Goal: Book appointment/travel/reservation

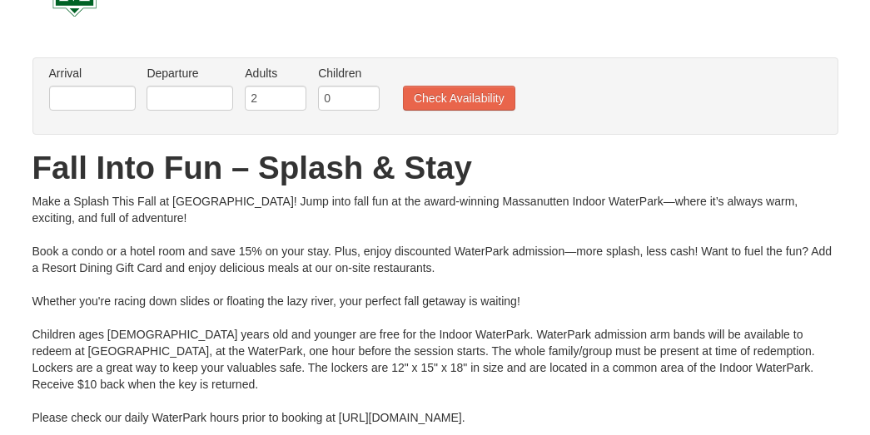
scroll to position [65, 0]
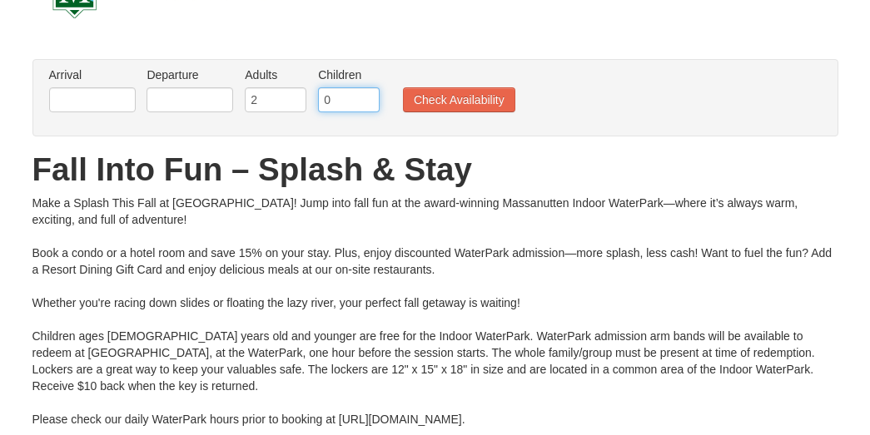
click at [368, 98] on input "0" at bounding box center [349, 99] width 62 height 25
type input "05"
click at [281, 96] on input "2" at bounding box center [276, 99] width 62 height 25
type input "6"
click at [92, 96] on input "text" at bounding box center [92, 99] width 87 height 25
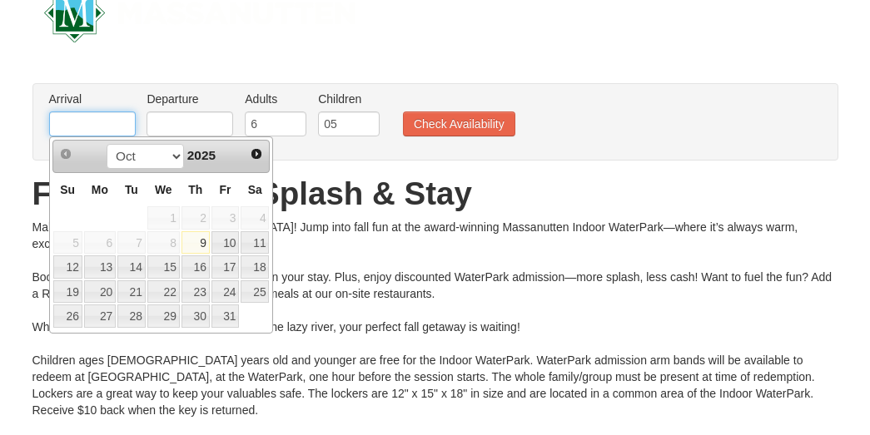
scroll to position [39, 0]
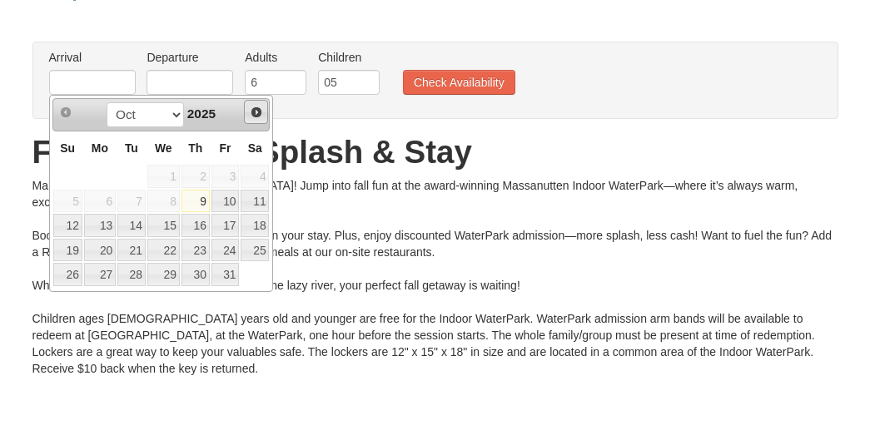
click at [256, 149] on span "Next" at bounding box center [256, 155] width 13 height 13
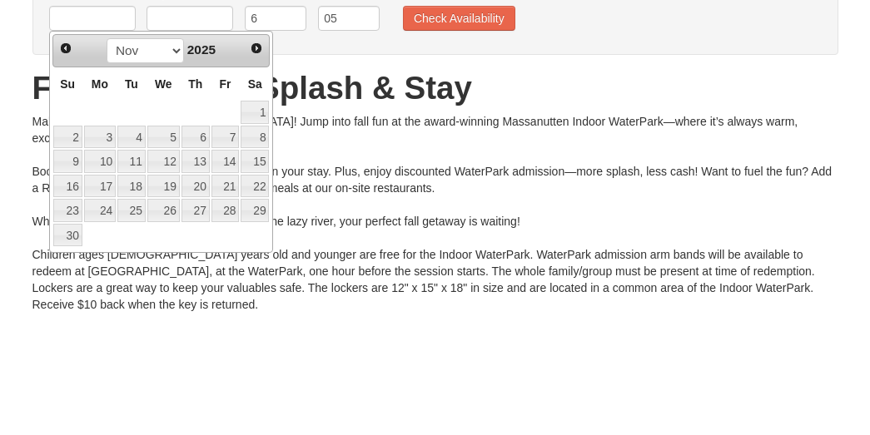
click at [172, 306] on link "26" at bounding box center [163, 317] width 32 height 23
type input "11/26/2025"
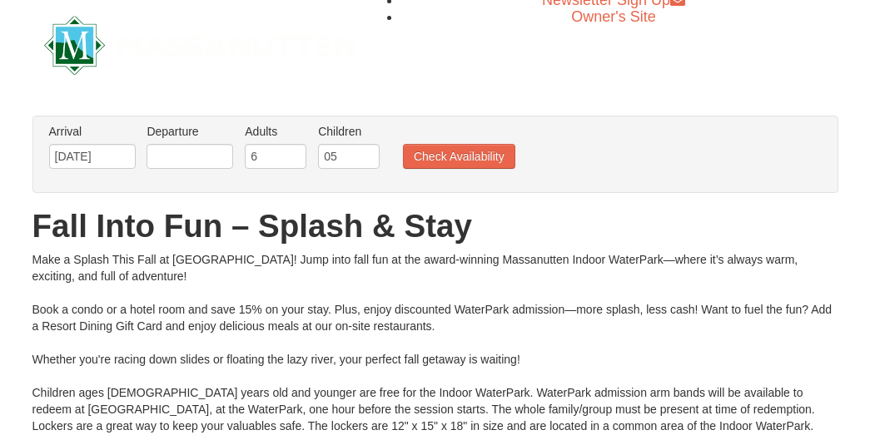
scroll to position [7, 0]
click at [205, 152] on input "text" at bounding box center [190, 157] width 87 height 25
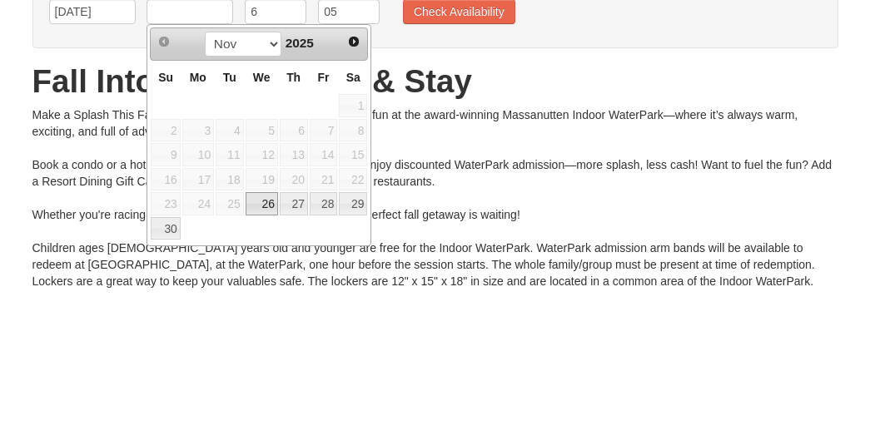
click at [178, 337] on td "23" at bounding box center [165, 349] width 31 height 25
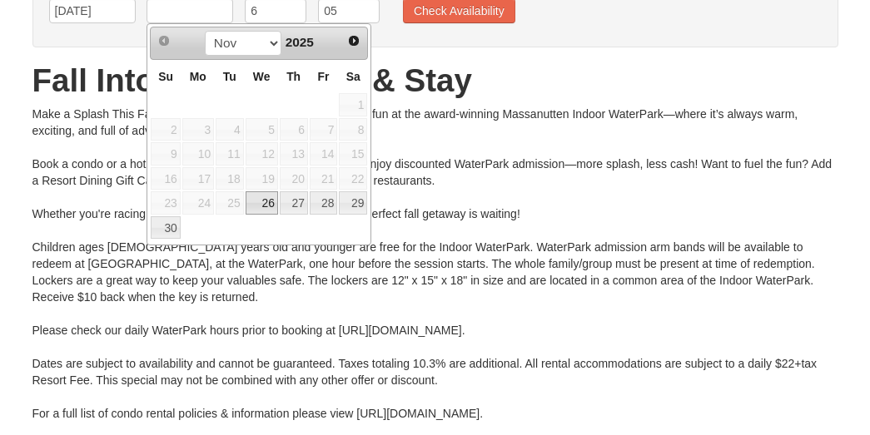
click at [169, 221] on link "30" at bounding box center [165, 227] width 29 height 23
type input "11/30/2025"
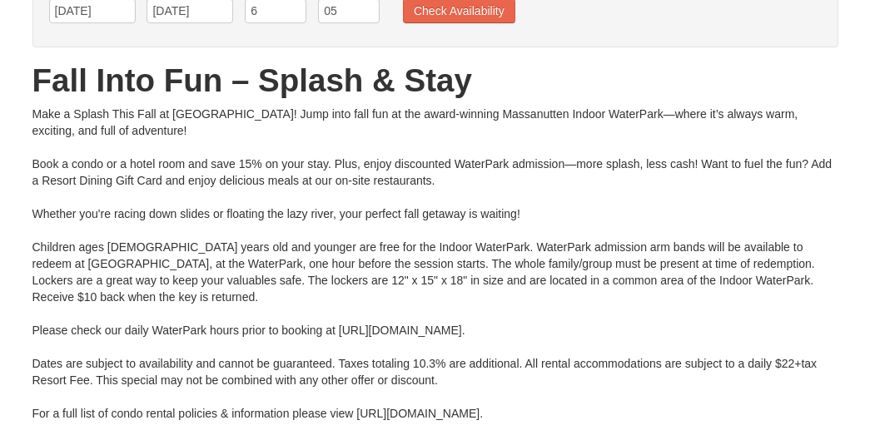
click at [470, 15] on button "Check Availability" at bounding box center [459, 10] width 112 height 25
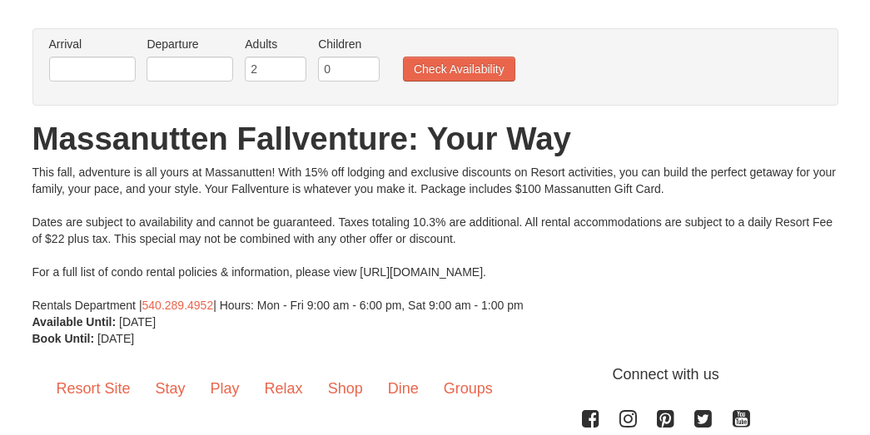
scroll to position [95, 0]
click at [99, 383] on link "Resort Site" at bounding box center [93, 391] width 99 height 52
